Goal: Check status: Check status

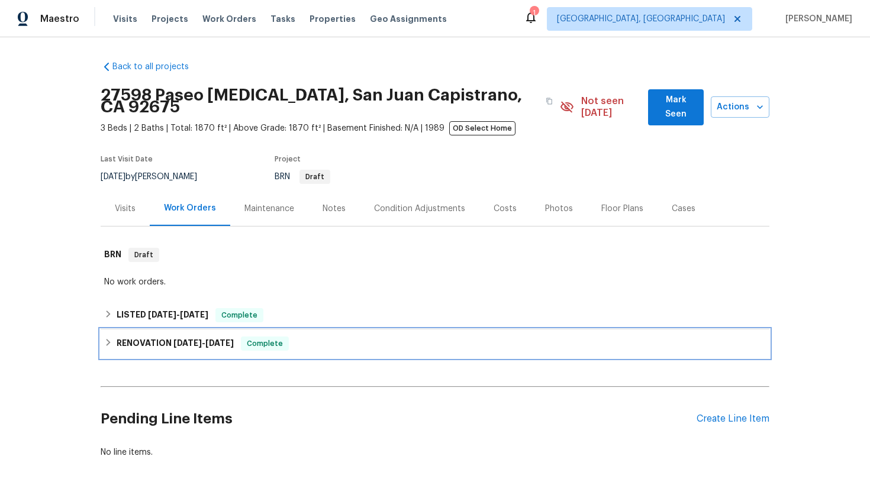
click at [310, 330] on div "RENOVATION [DATE] - [DATE] Complete" at bounding box center [435, 344] width 669 height 28
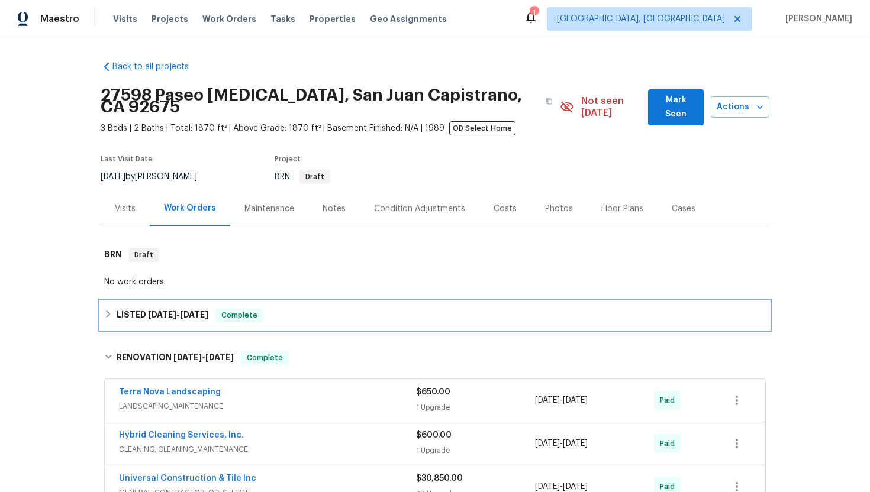
click at [336, 301] on div "LISTED [DATE] - [DATE] Complete" at bounding box center [435, 315] width 669 height 28
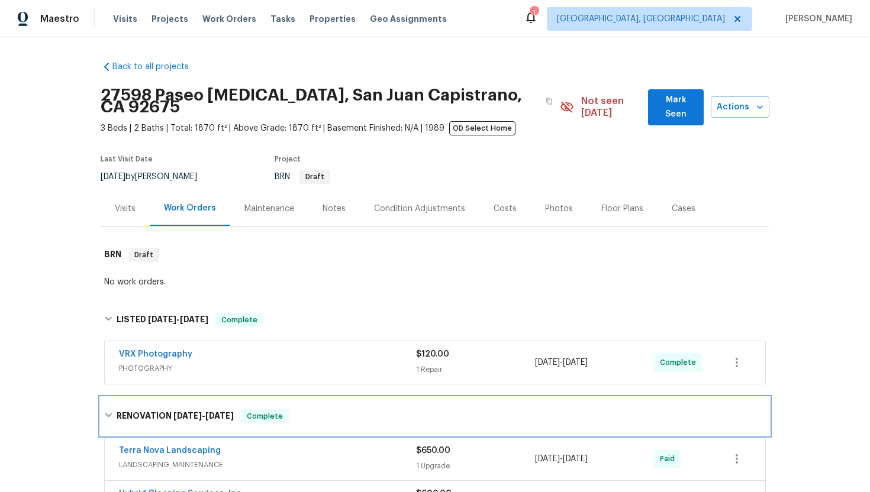
click at [312, 409] on div "RENOVATION [DATE] - [DATE] Complete" at bounding box center [434, 416] width 661 height 14
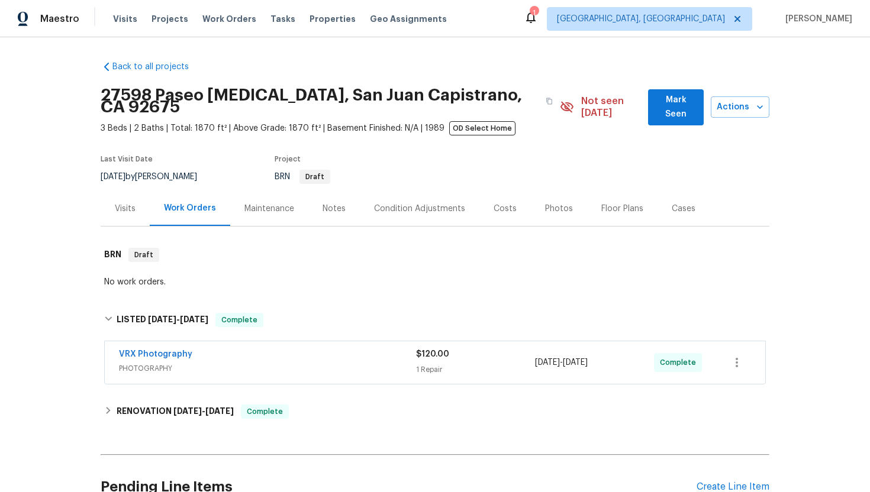
click at [314, 350] on div "VRX Photography" at bounding box center [267, 355] width 297 height 14
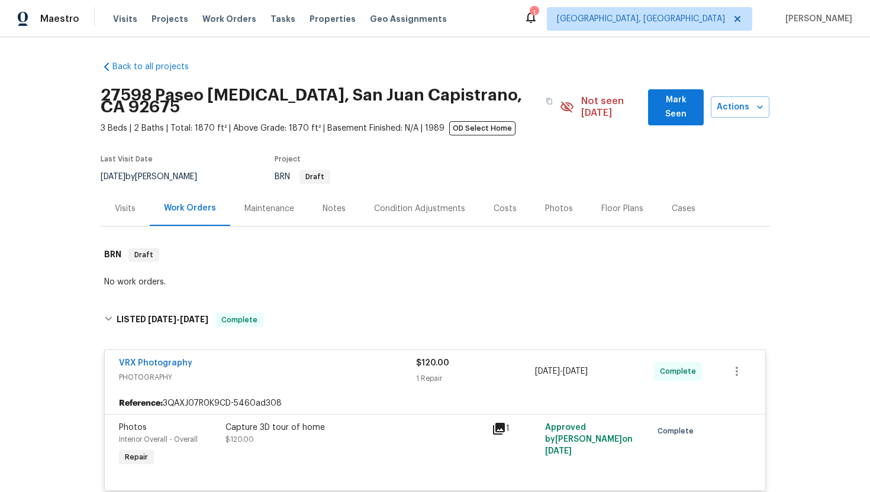
click at [314, 357] on div "VRX Photography" at bounding box center [267, 364] width 297 height 14
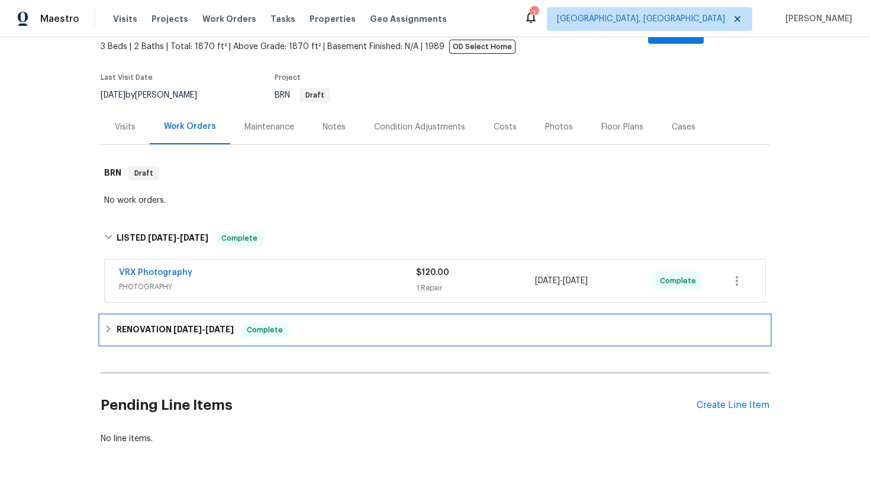
click at [336, 323] on div "RENOVATION [DATE] - [DATE] Complete" at bounding box center [434, 330] width 661 height 14
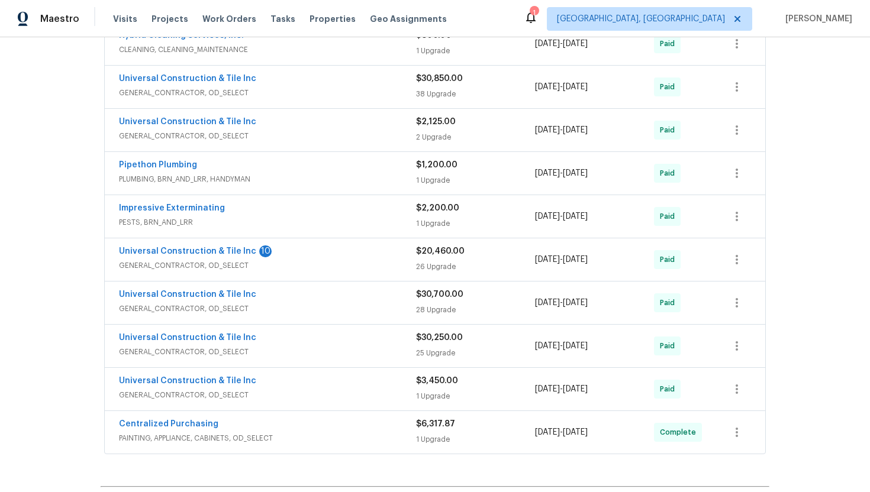
scroll to position [506, 0]
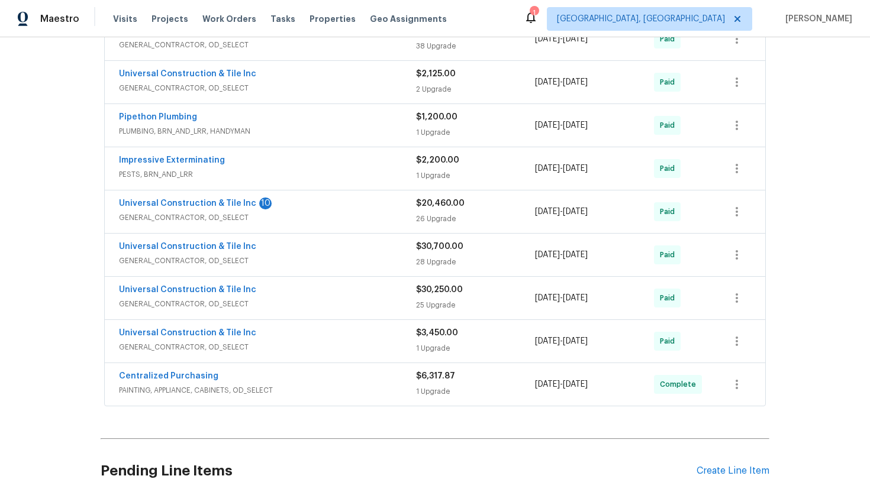
click at [270, 370] on div "Centralized Purchasing" at bounding box center [267, 377] width 297 height 14
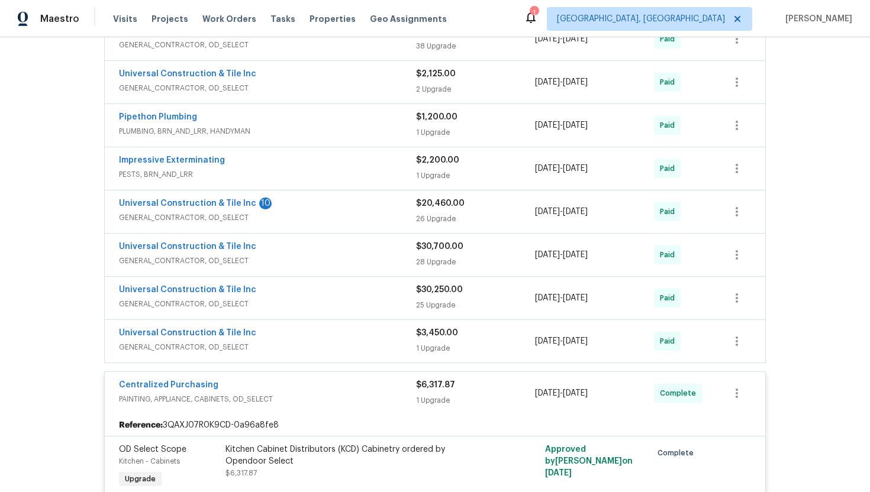
click at [266, 327] on div "Universal Construction & Tile Inc" at bounding box center [267, 334] width 297 height 14
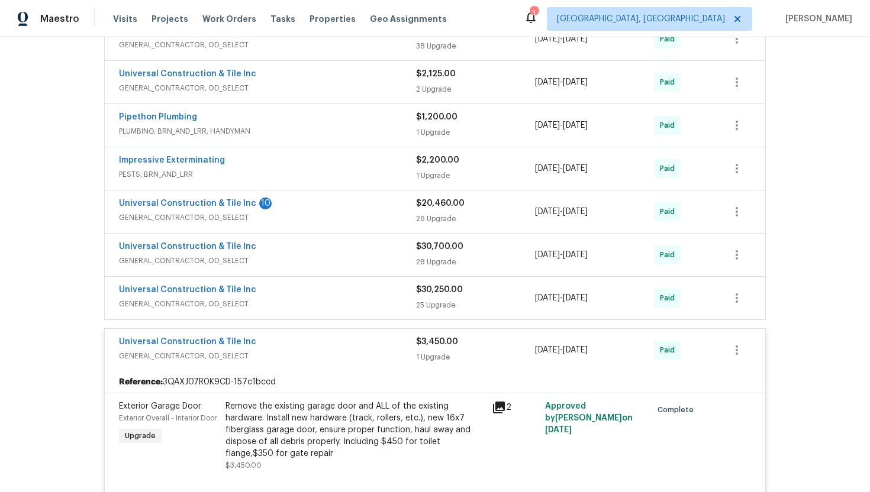
click at [260, 298] on span "GENERAL_CONTRACTOR, OD_SELECT" at bounding box center [267, 304] width 297 height 12
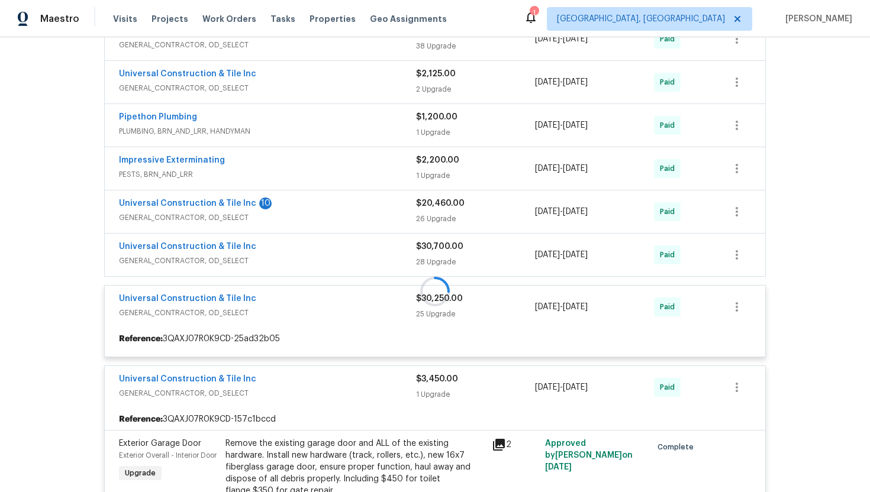
click at [259, 233] on div at bounding box center [435, 291] width 669 height 801
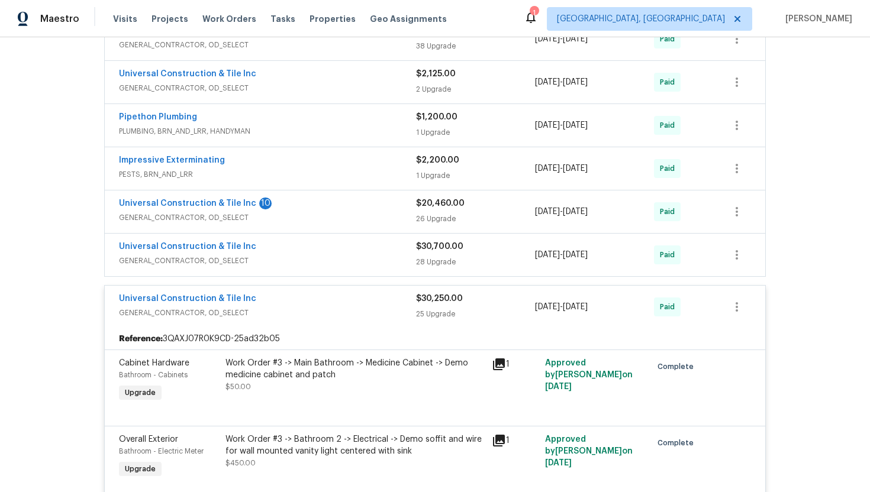
click at [254, 241] on div "Universal Construction & Tile Inc" at bounding box center [267, 248] width 297 height 14
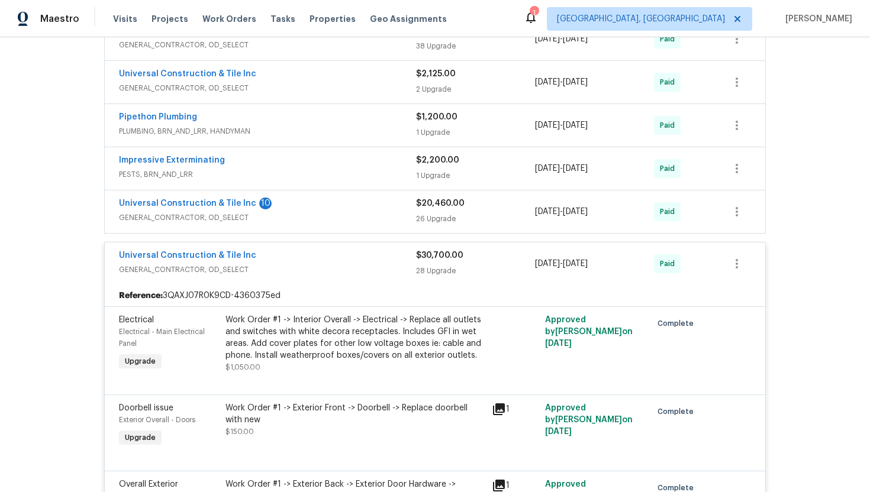
click at [276, 198] on div "Universal Construction & Tile Inc 10" at bounding box center [267, 205] width 297 height 14
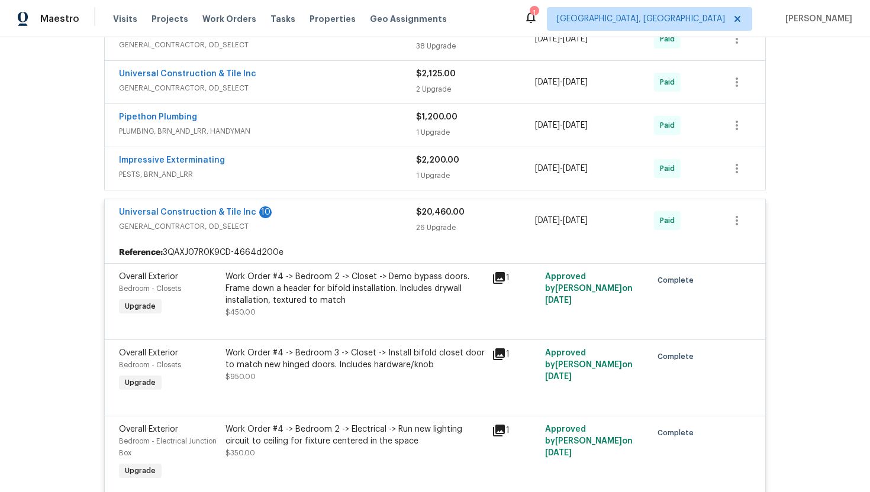
click at [231, 154] on div "Impressive Exterminating" at bounding box center [267, 161] width 297 height 14
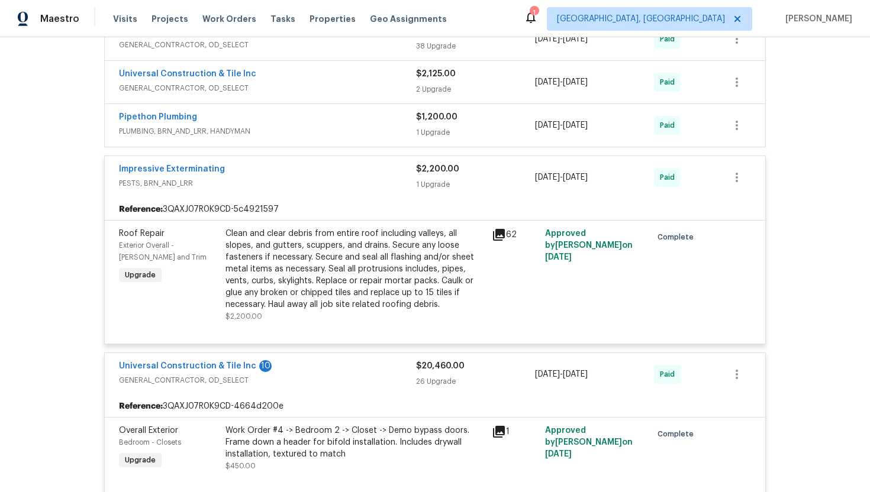
click at [216, 111] on div "Pipethon Plumbing" at bounding box center [267, 118] width 297 height 14
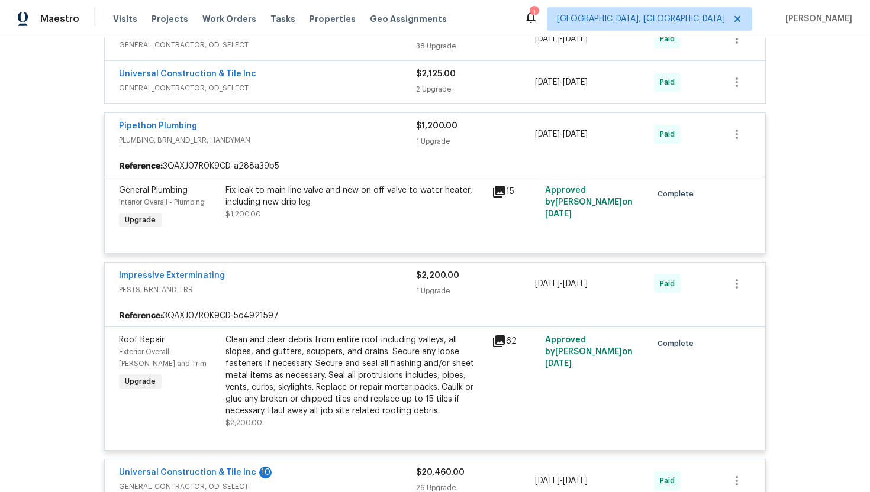
click at [263, 68] on div "Universal Construction & Tile Inc" at bounding box center [267, 75] width 297 height 14
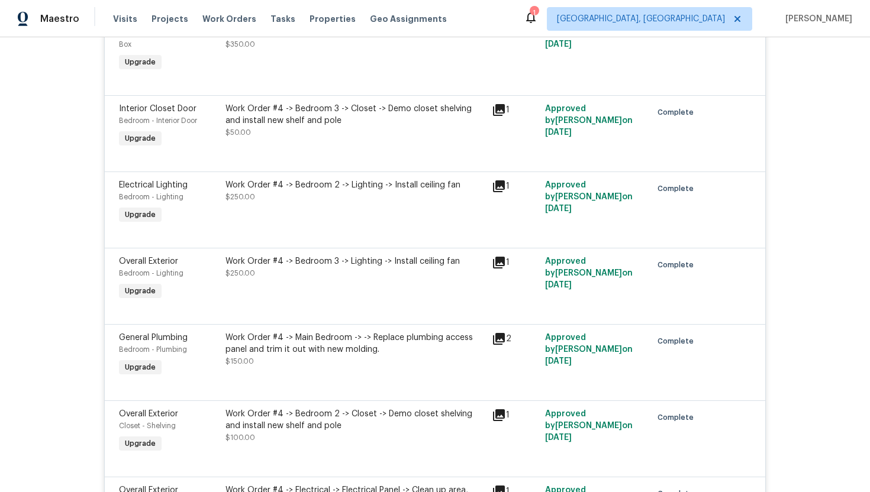
scroll to position [1789, 0]
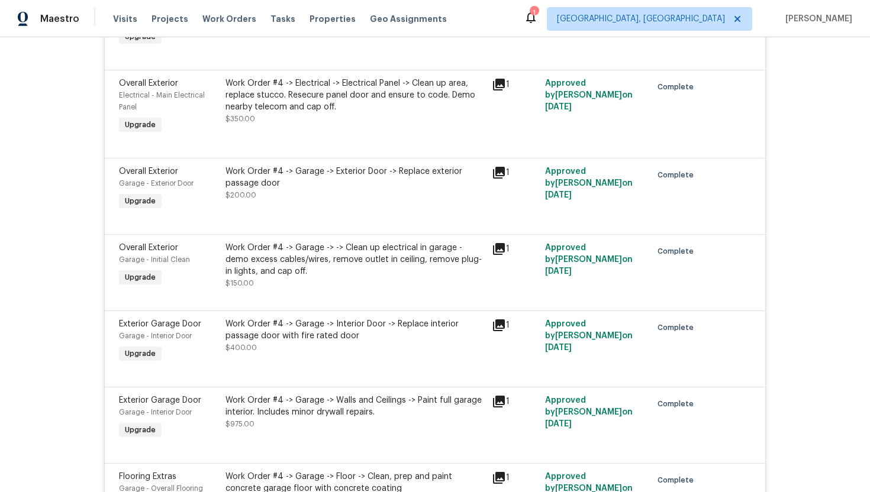
click at [357, 247] on div "Work Order #4 -> Garage -> -> Clean up electrical in garage - demo excess cable…" at bounding box center [354, 259] width 259 height 35
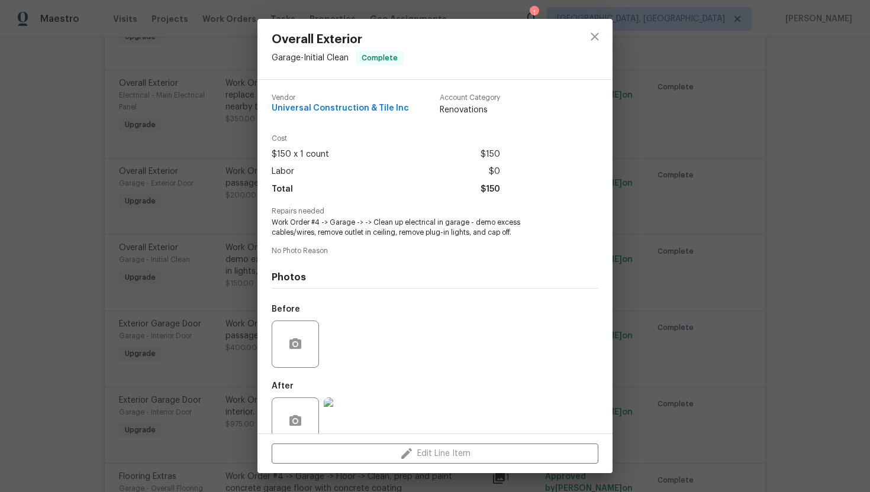
scroll to position [23, 0]
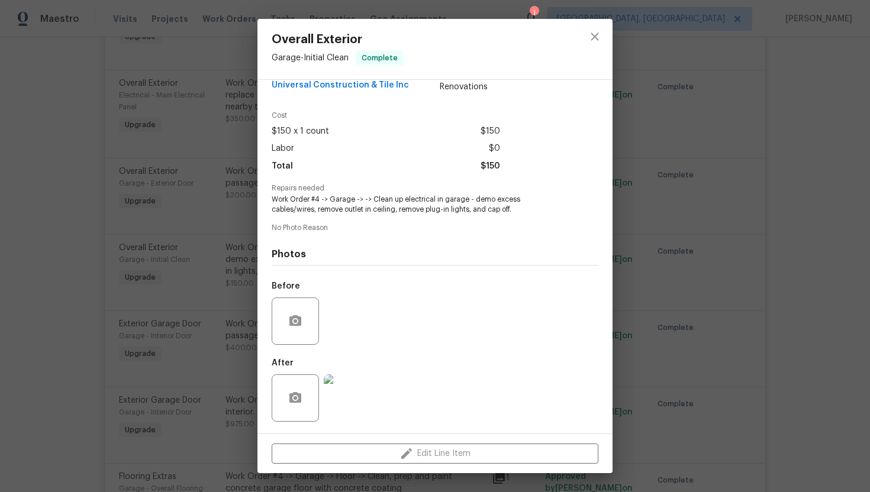
click at [353, 411] on img at bounding box center [347, 397] width 47 height 47
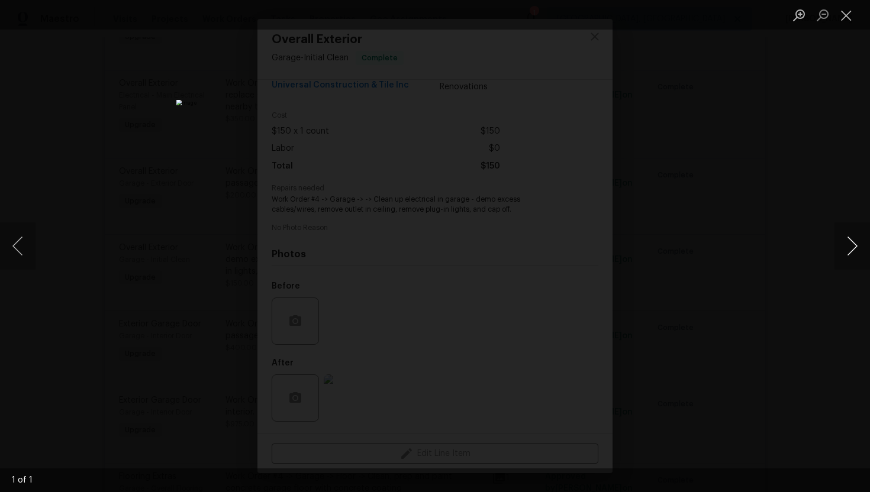
click at [845, 247] on button "Next image" at bounding box center [851, 245] width 35 height 47
click at [856, 246] on button "Next image" at bounding box center [851, 245] width 35 height 47
click at [772, 177] on div "Lightbox" at bounding box center [435, 246] width 870 height 492
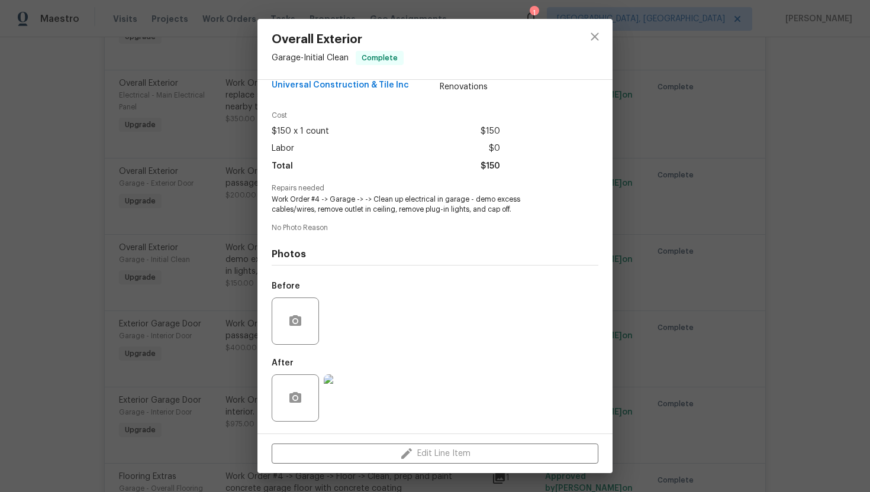
click at [340, 401] on img at bounding box center [347, 397] width 47 height 47
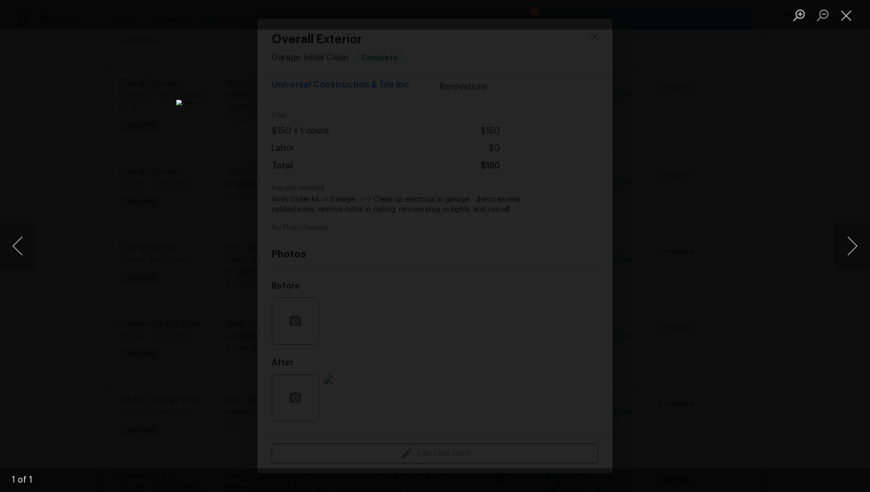
click at [727, 211] on div "Lightbox" at bounding box center [435, 246] width 870 height 492
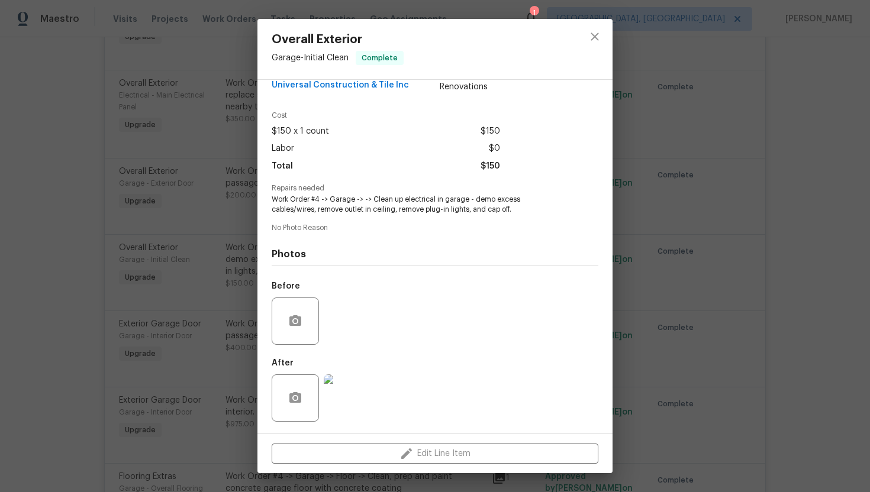
click at [679, 216] on div "Overall Exterior Garage - Initial Clean Complete Vendor Universal Construction …" at bounding box center [435, 246] width 870 height 492
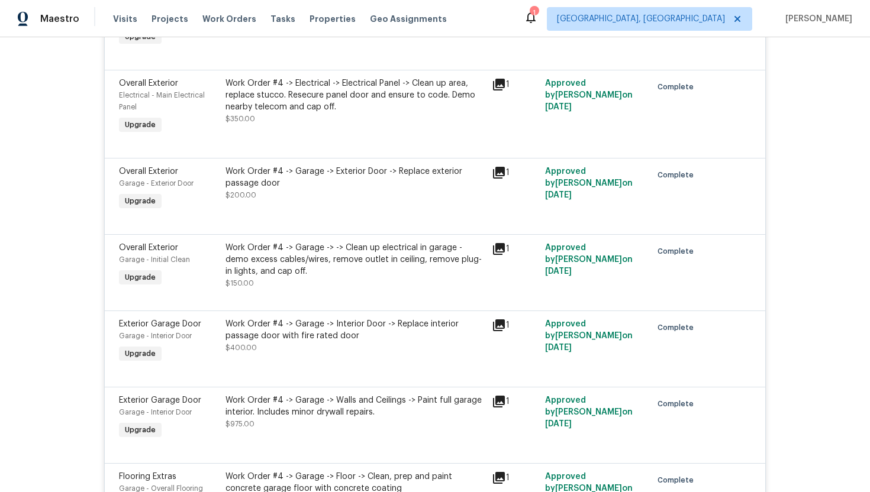
click at [409, 254] on div "Work Order #4 -> Garage -> -> Clean up electrical in garage - demo excess cable…" at bounding box center [354, 259] width 259 height 35
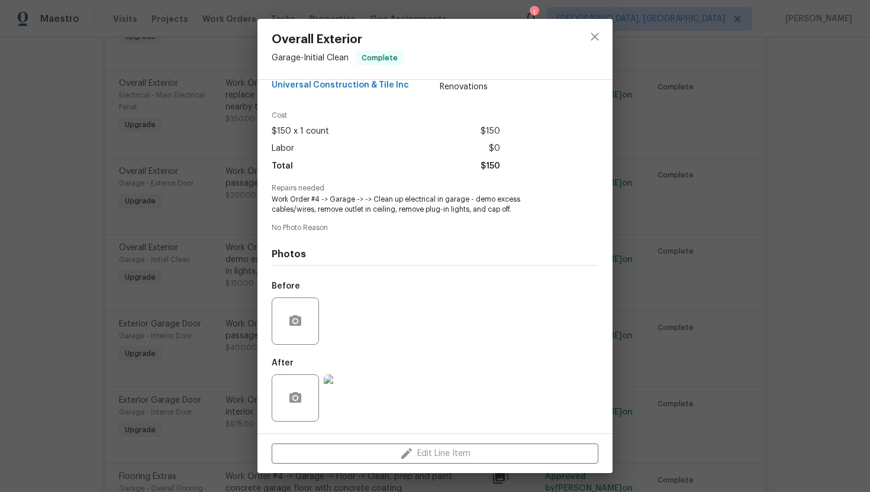
click at [655, 280] on div "Overall Exterior Garage - Initial Clean Complete Vendor Universal Construction …" at bounding box center [435, 246] width 870 height 492
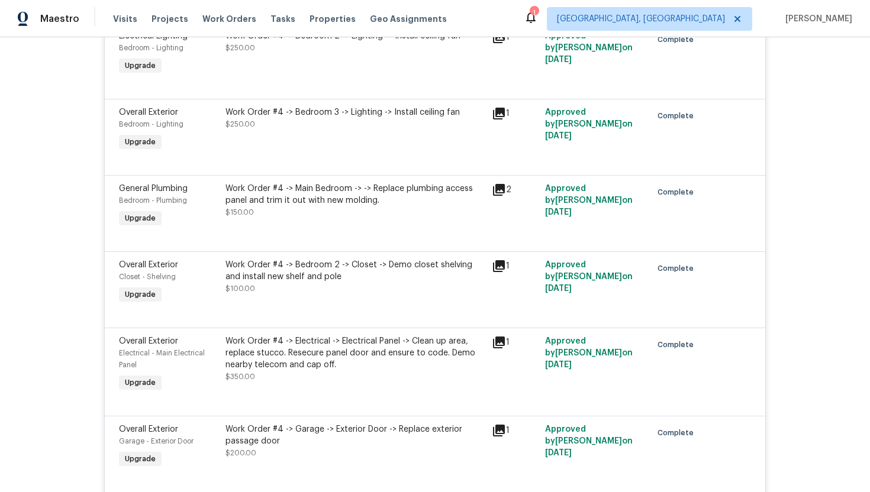
scroll to position [1270, 0]
